Goal: Transaction & Acquisition: Purchase product/service

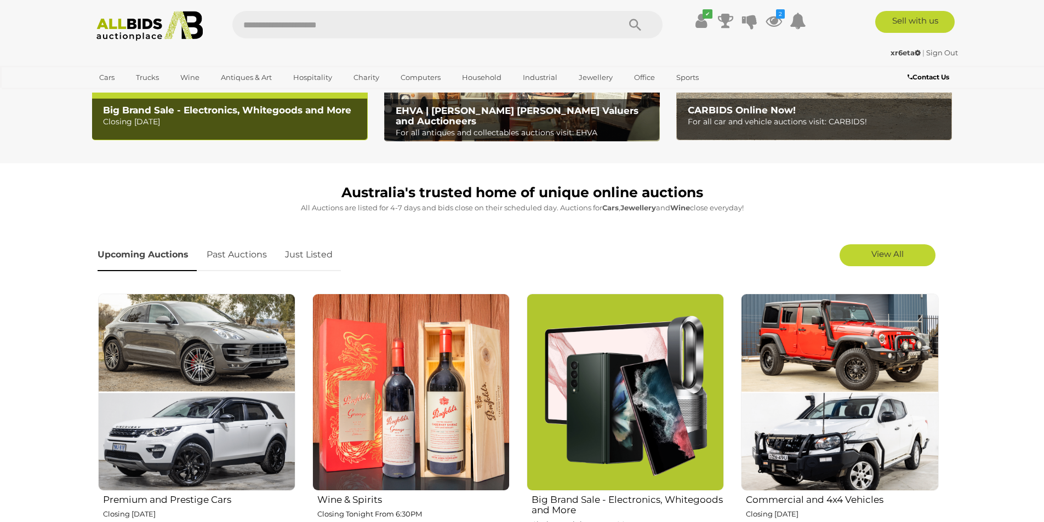
scroll to position [219, 0]
click at [775, 18] on icon at bounding box center [774, 21] width 16 height 20
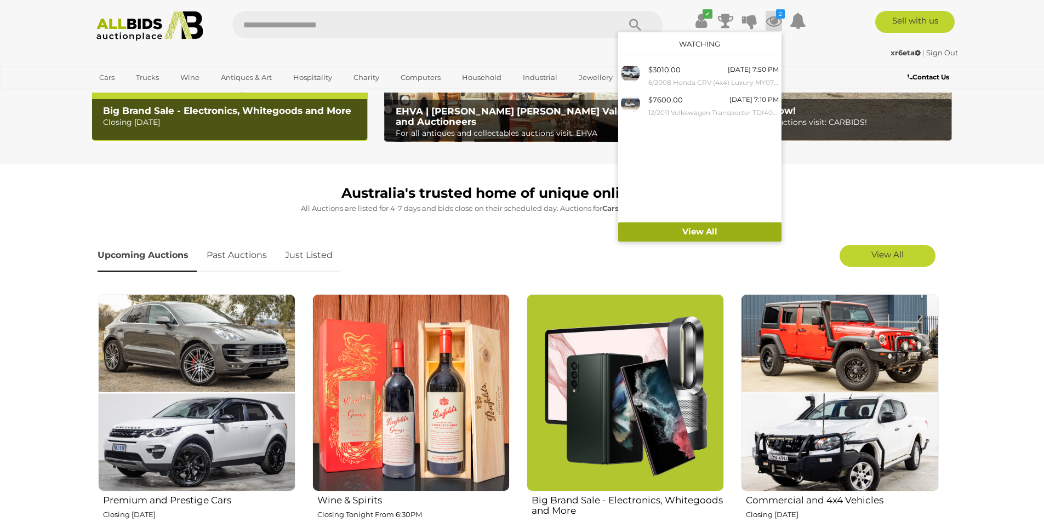
click at [709, 233] on link "View All" at bounding box center [699, 232] width 163 height 19
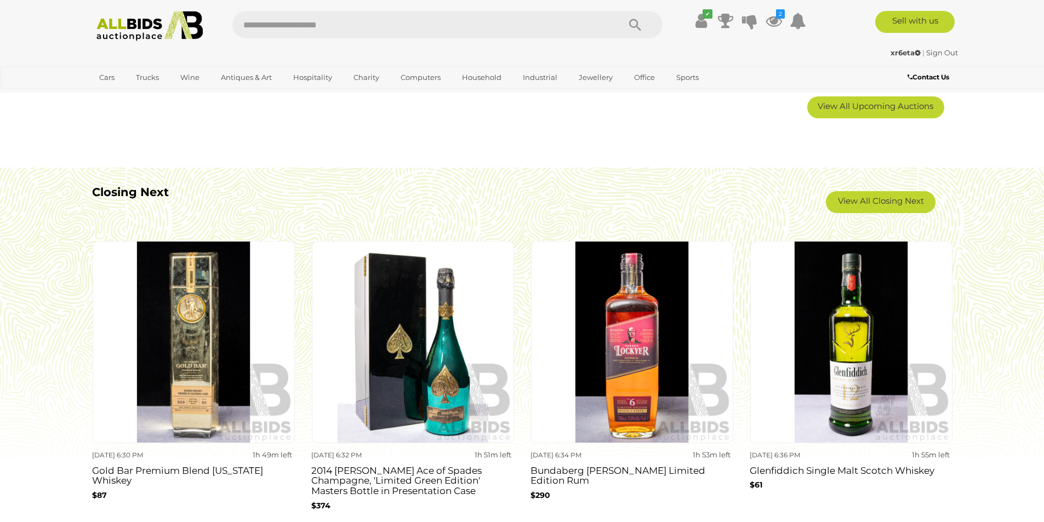
scroll to position [932, 0]
click at [882, 197] on link "View All Closing Next" at bounding box center [881, 202] width 110 height 22
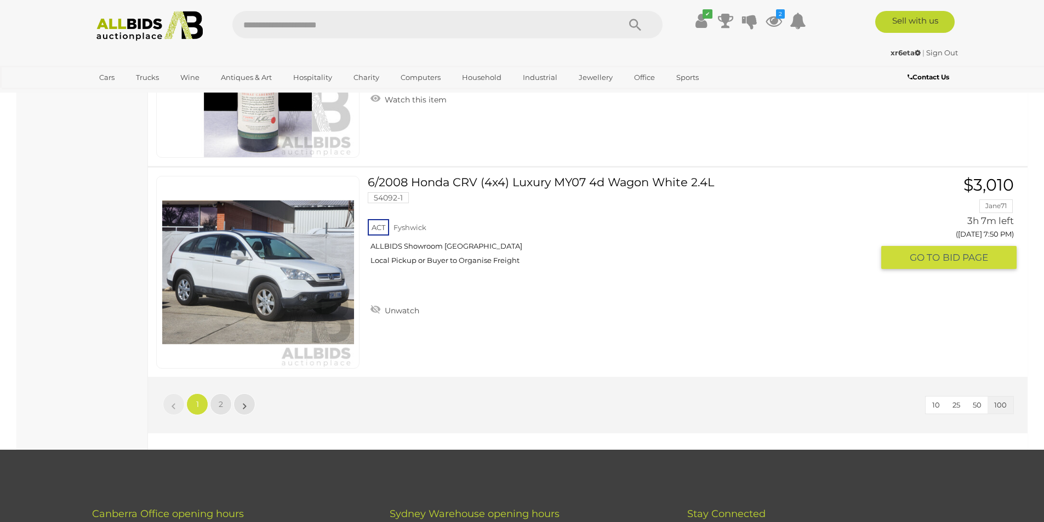
scroll to position [20884, 0]
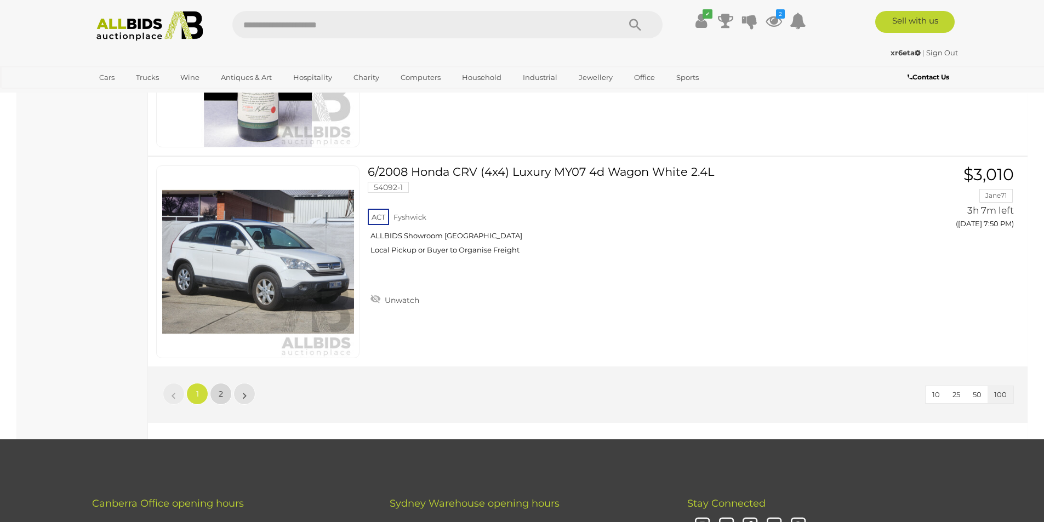
click at [224, 396] on link "2" at bounding box center [221, 394] width 22 height 22
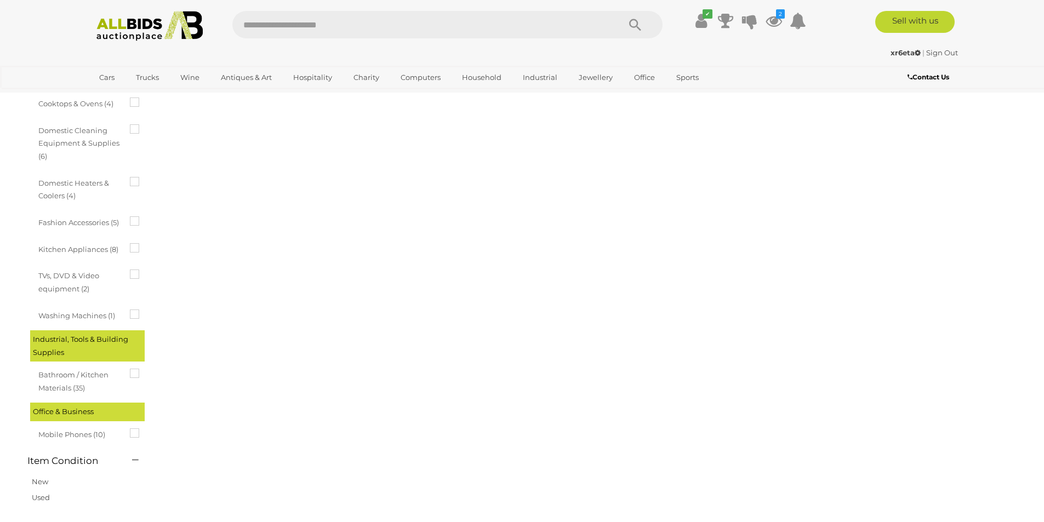
scroll to position [38, 0]
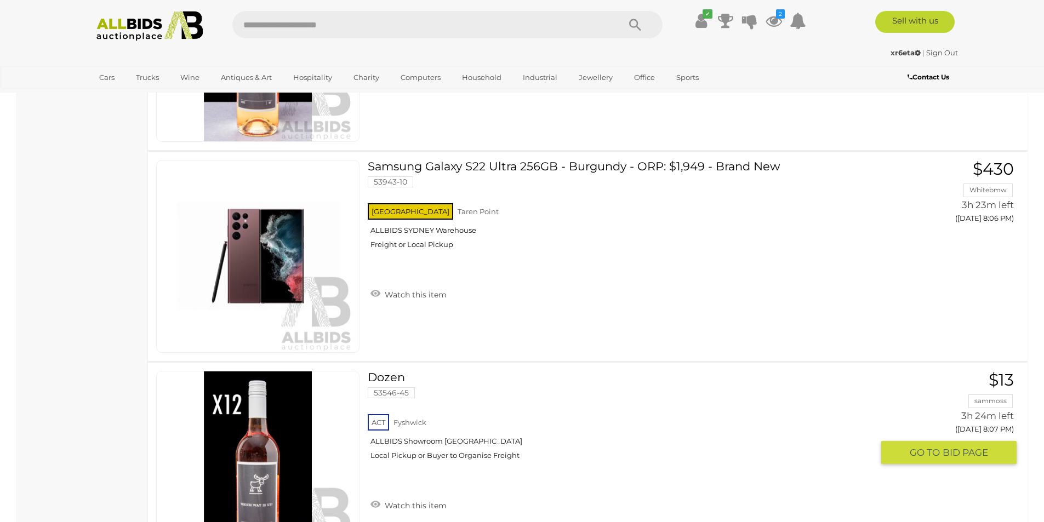
scroll to position [5481, 0]
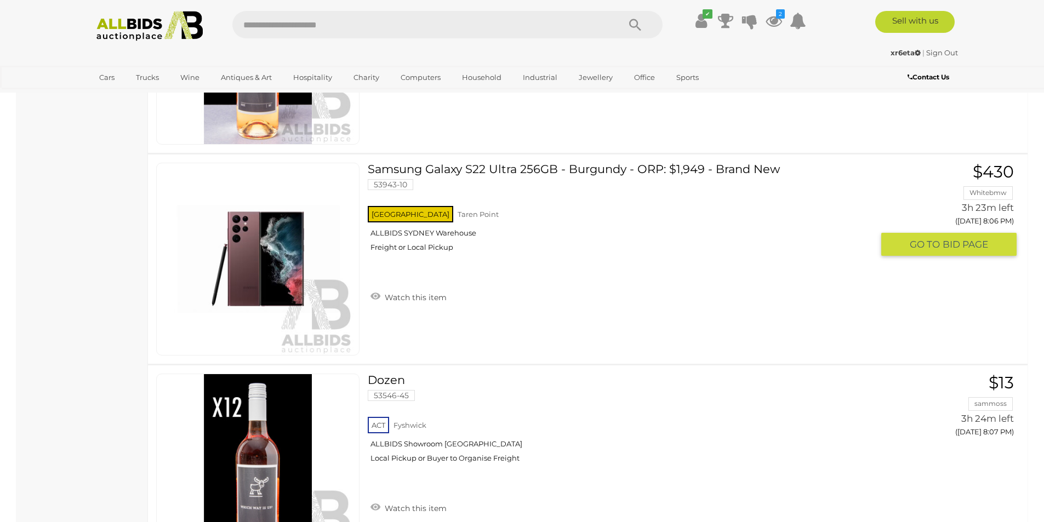
click at [447, 174] on link "Samsung Galaxy S22 Ultra 256GB - Burgundy - ORP: $1,949 - Brand New 53943-10 NS…" at bounding box center [624, 212] width 497 height 98
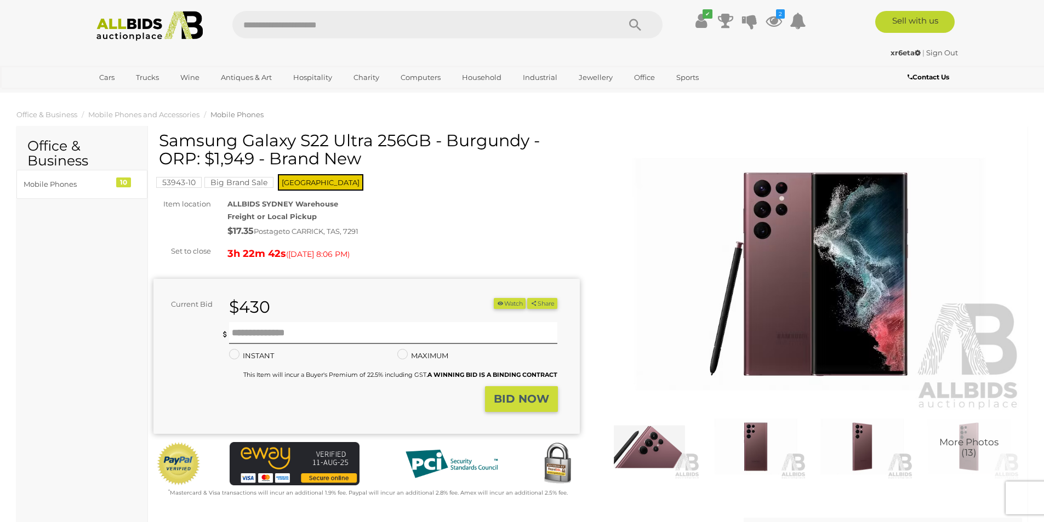
click at [504, 305] on button "Watch" at bounding box center [510, 304] width 32 height 12
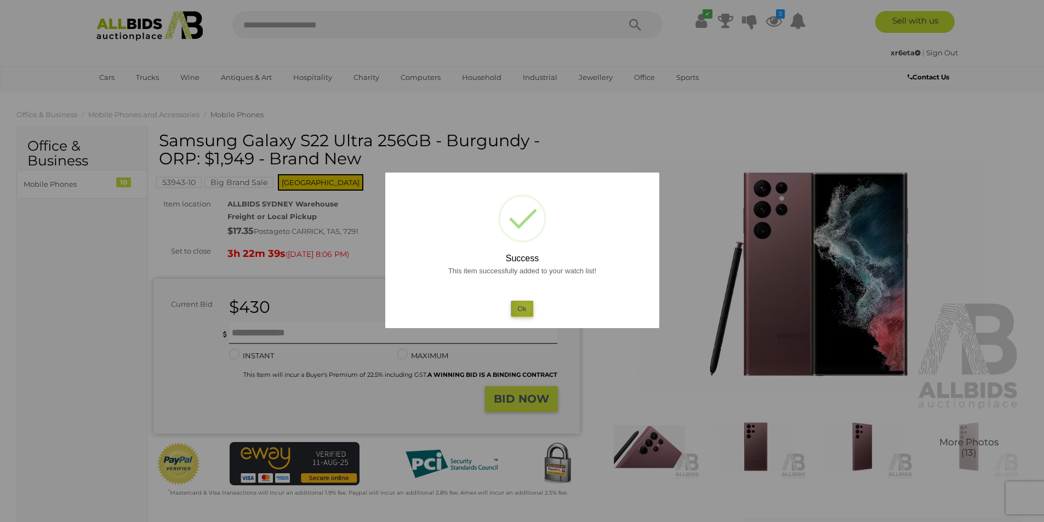
click at [524, 308] on button "Ok" at bounding box center [522, 309] width 22 height 16
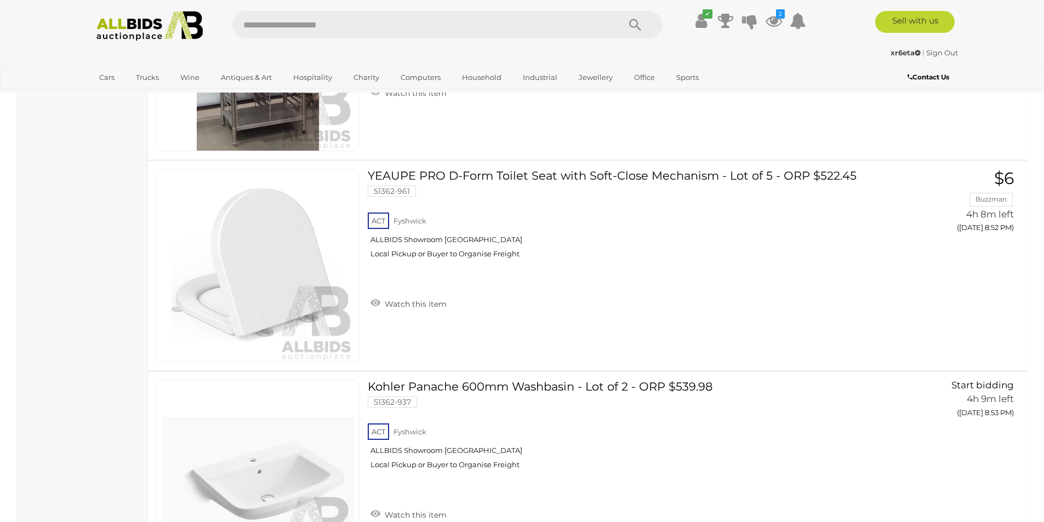
scroll to position [12826, 0]
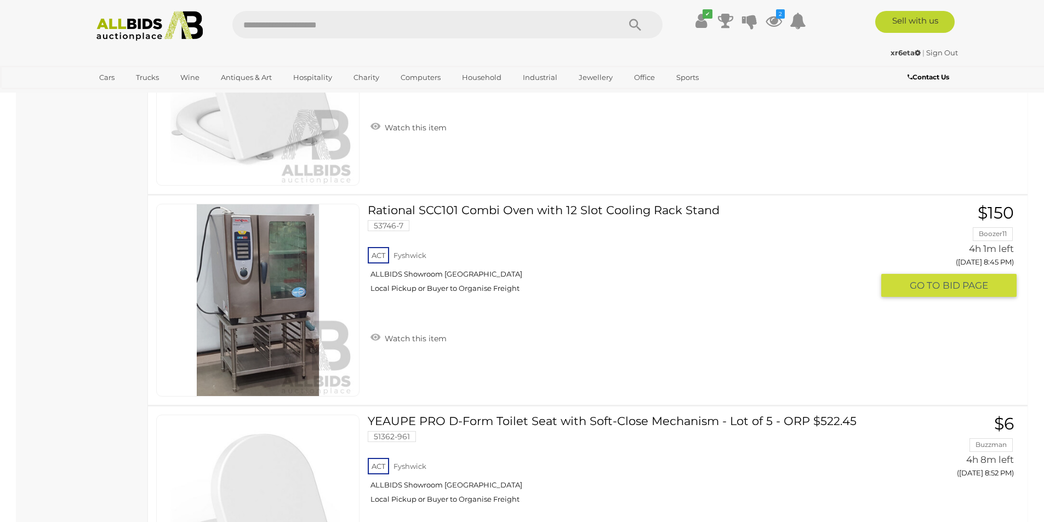
click at [264, 279] on link at bounding box center [257, 300] width 203 height 193
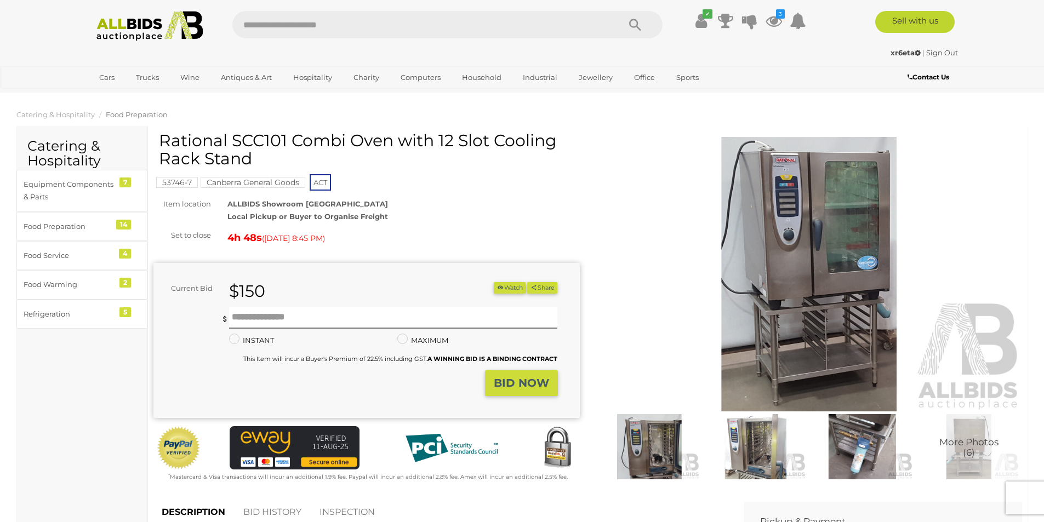
click at [845, 232] on img at bounding box center [809, 274] width 426 height 275
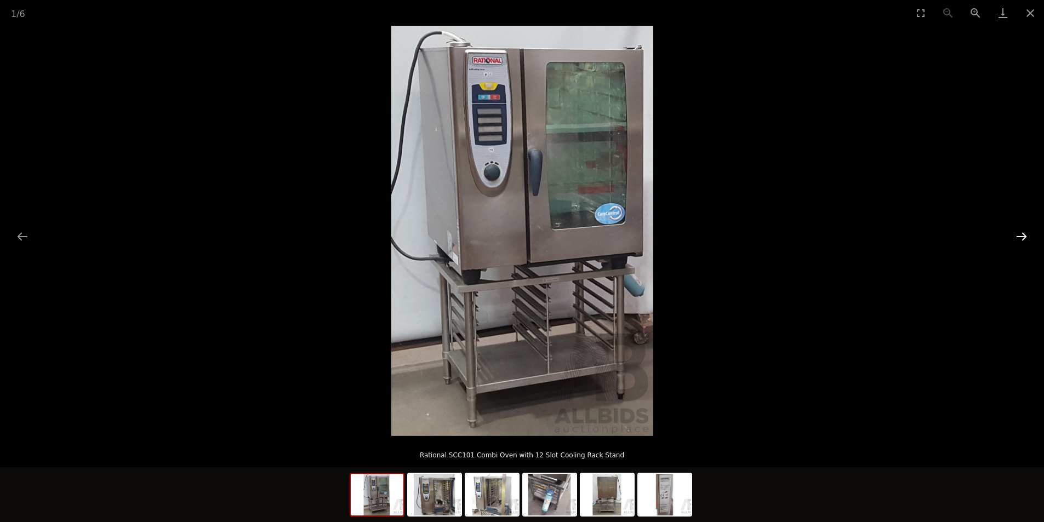
click at [1025, 236] on button "Next slide" at bounding box center [1021, 236] width 23 height 21
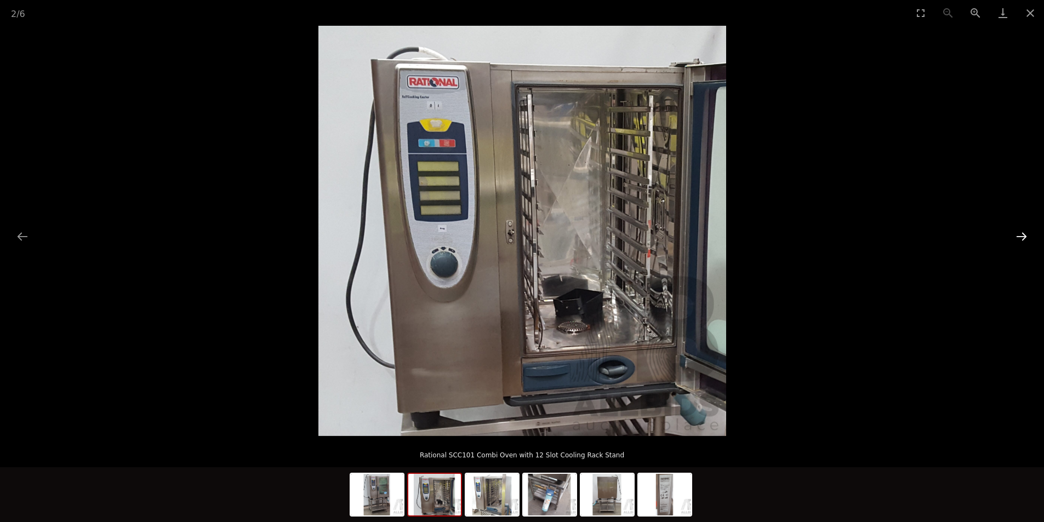
click at [1025, 237] on button "Next slide" at bounding box center [1021, 236] width 23 height 21
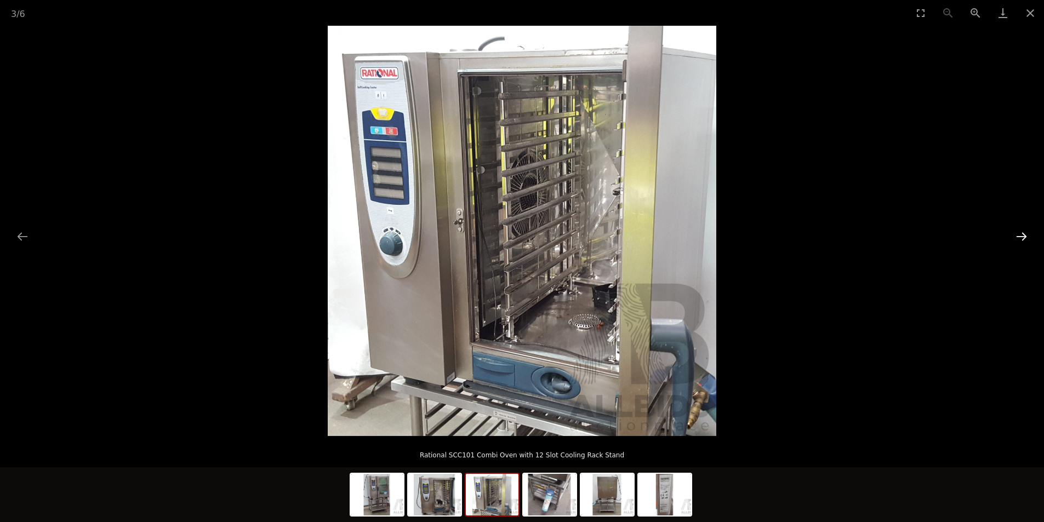
click at [1025, 237] on button "Next slide" at bounding box center [1021, 236] width 23 height 21
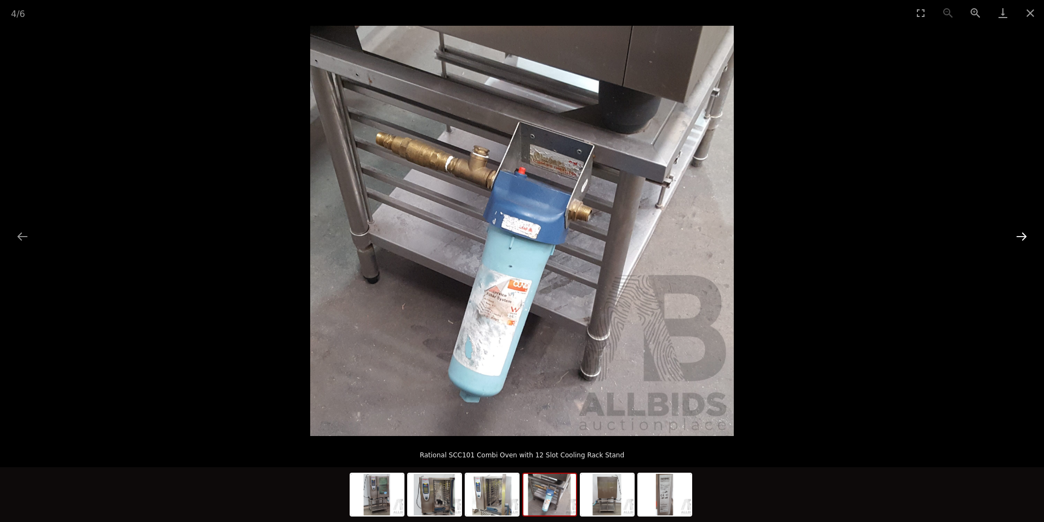
click at [1025, 237] on button "Next slide" at bounding box center [1021, 236] width 23 height 21
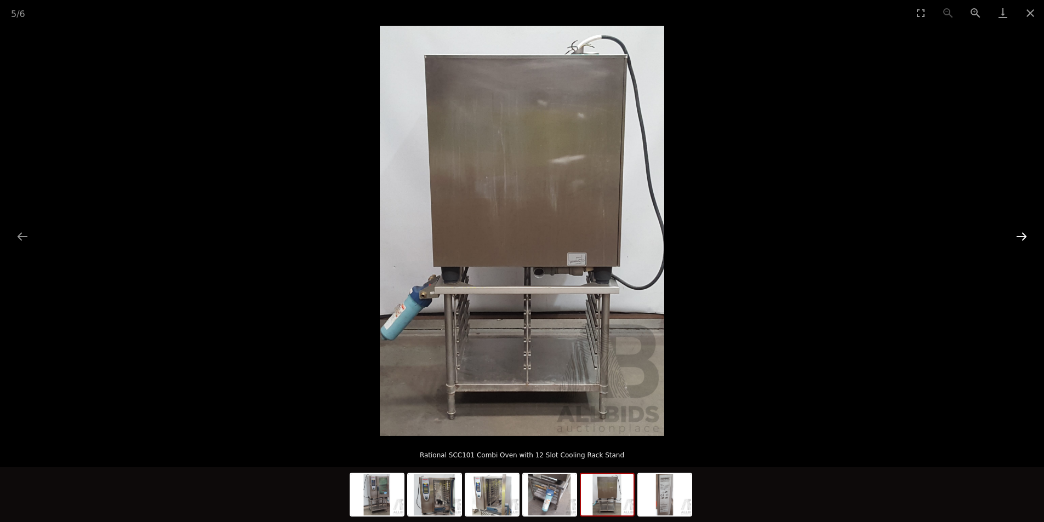
click at [1025, 237] on button "Next slide" at bounding box center [1021, 236] width 23 height 21
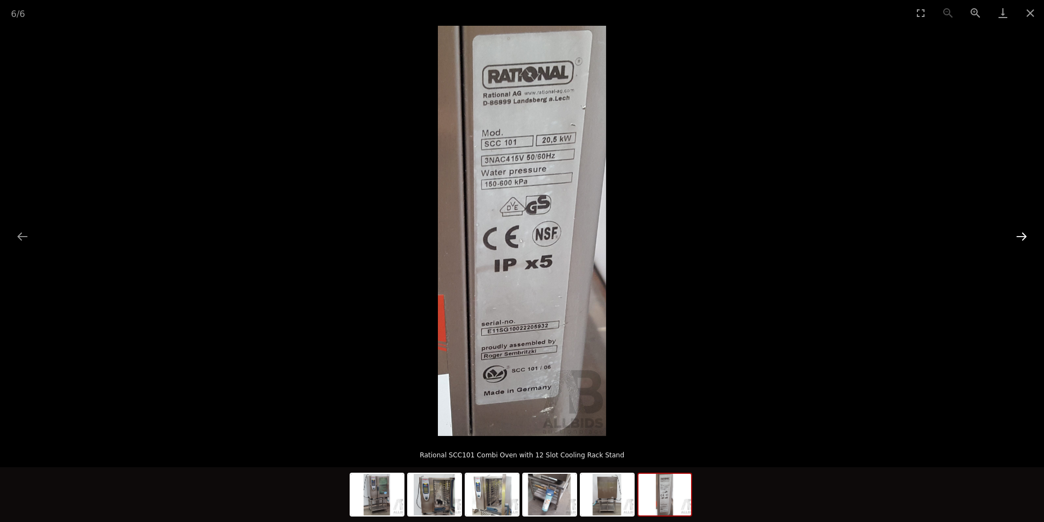
click at [1025, 237] on button "Next slide" at bounding box center [1021, 236] width 23 height 21
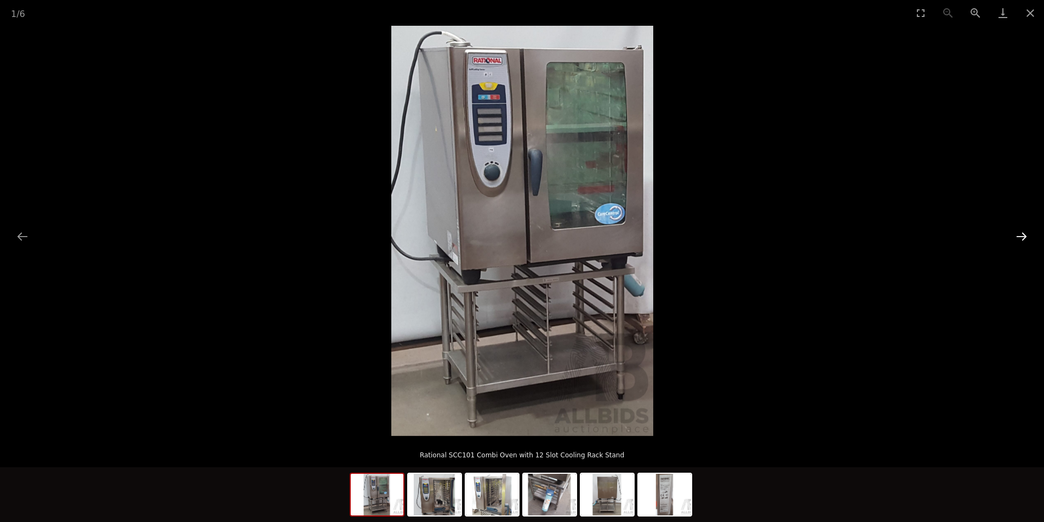
click at [1025, 237] on button "Next slide" at bounding box center [1021, 236] width 23 height 21
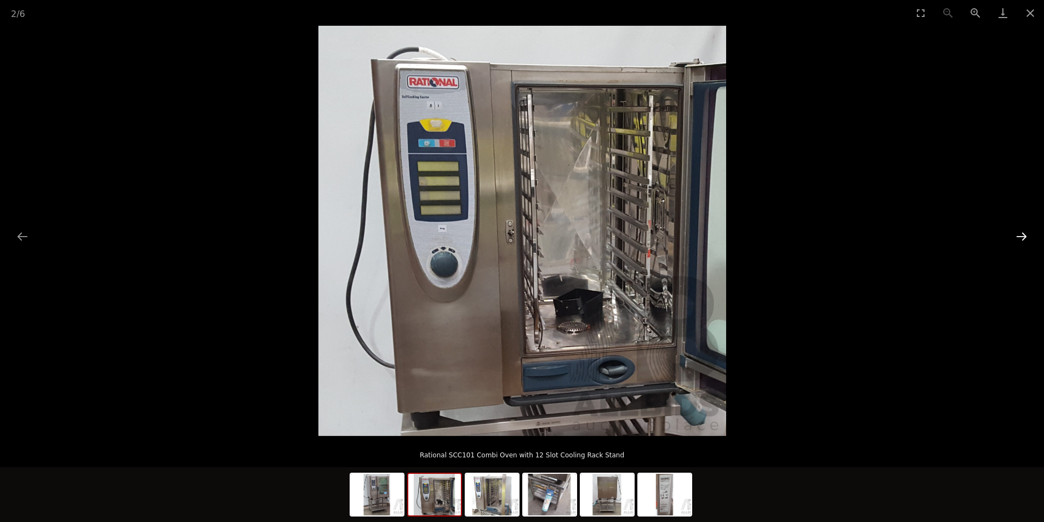
click at [1025, 237] on button "Next slide" at bounding box center [1021, 236] width 23 height 21
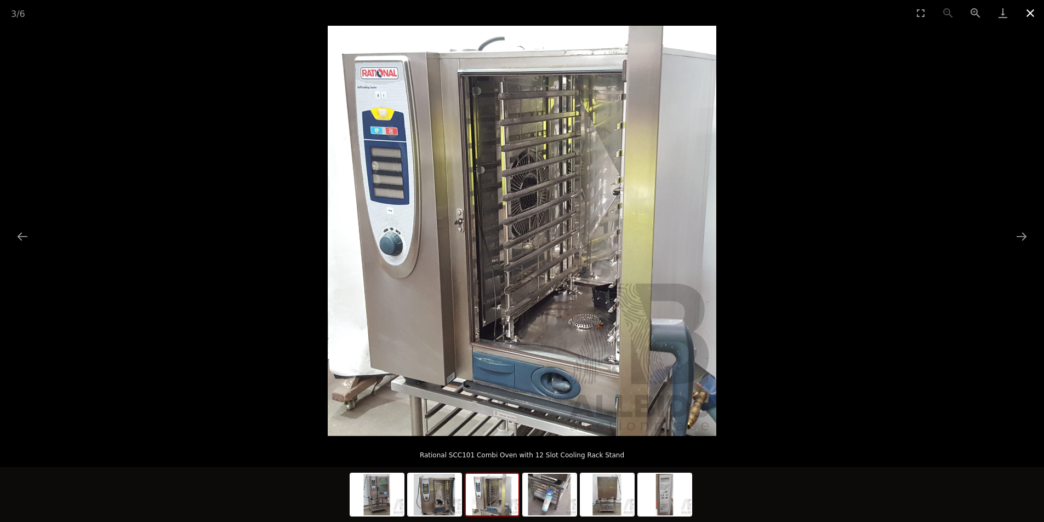
click at [1028, 10] on button "Close gallery" at bounding box center [1030, 13] width 27 height 26
